Goal: Information Seeking & Learning: Find specific fact

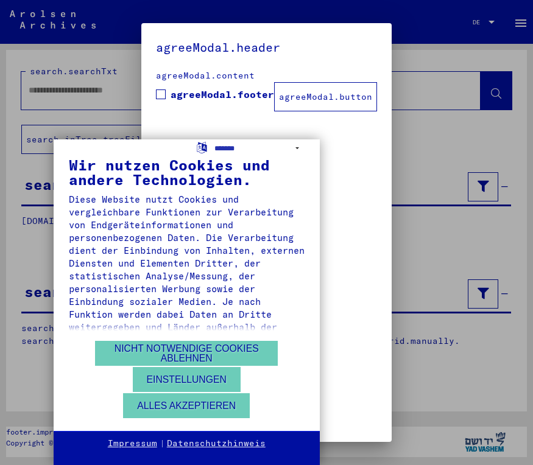
type input "**********"
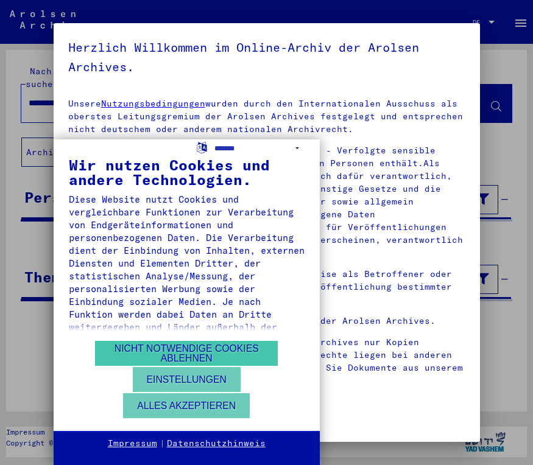
click at [186, 366] on button "Nicht notwendige Cookies ablehnen" at bounding box center [186, 353] width 183 height 25
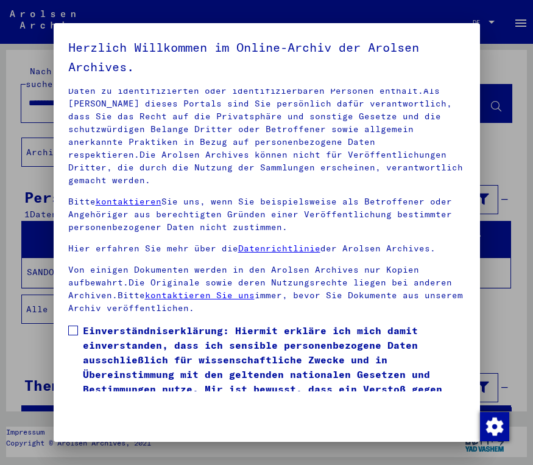
scroll to position [76, 0]
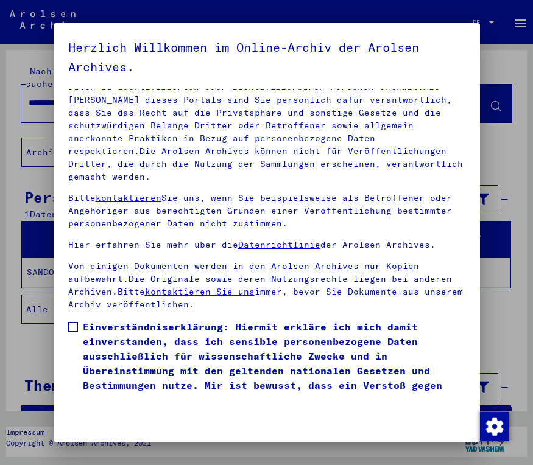
click at [74, 322] on span at bounding box center [73, 327] width 10 height 10
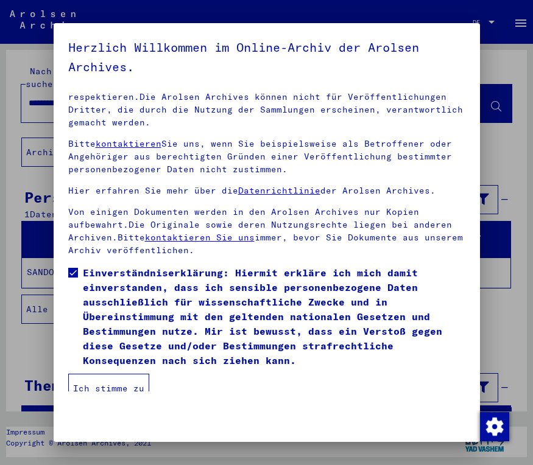
scroll to position [129, 0]
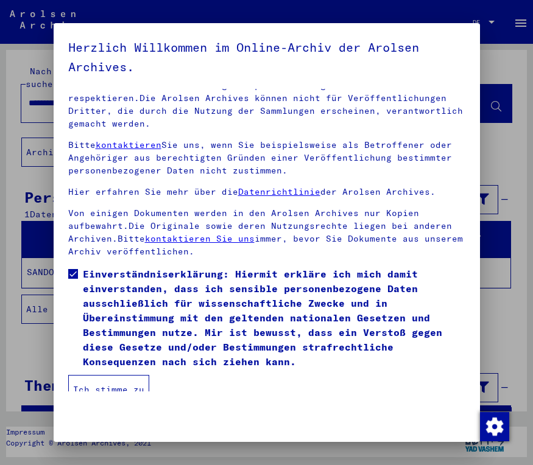
click at [113, 379] on button "Ich stimme zu" at bounding box center [108, 389] width 81 height 29
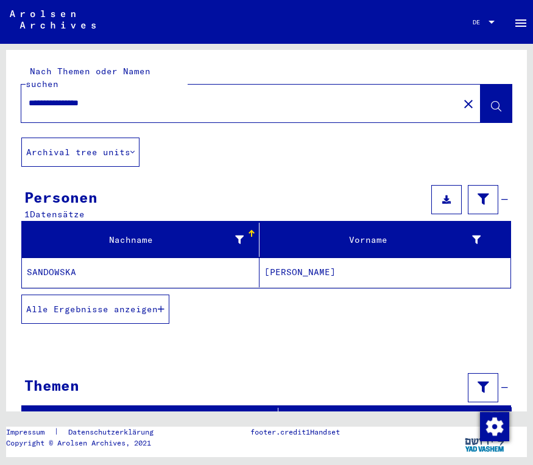
scroll to position [0, 0]
click at [55, 258] on mat-cell "SANDOWSKA" at bounding box center [141, 273] width 238 height 30
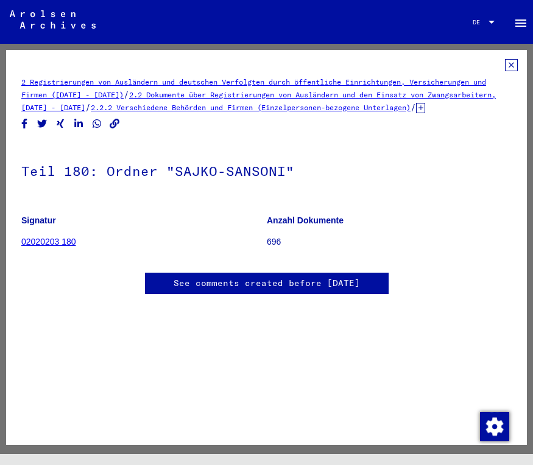
scroll to position [63, 0]
click at [46, 237] on link "02020203 180" at bounding box center [48, 242] width 55 height 10
click at [48, 23] on img at bounding box center [53, 19] width 86 height 18
